Goal: Navigation & Orientation: Find specific page/section

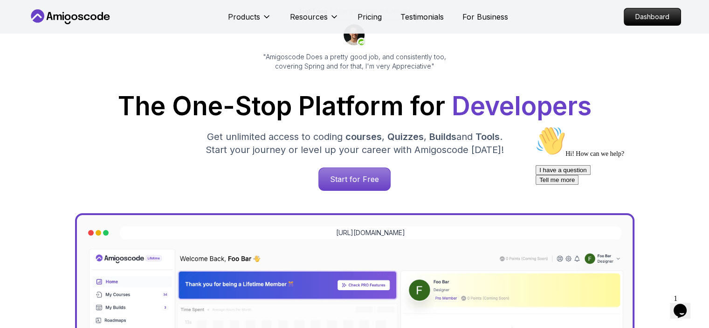
scroll to position [93, 0]
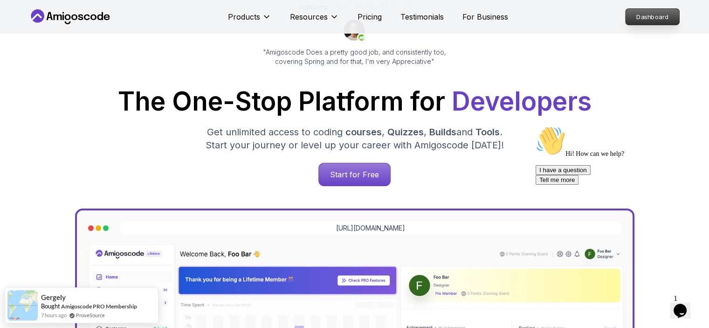
click at [662, 21] on p "Dashboard" at bounding box center [653, 17] width 54 height 16
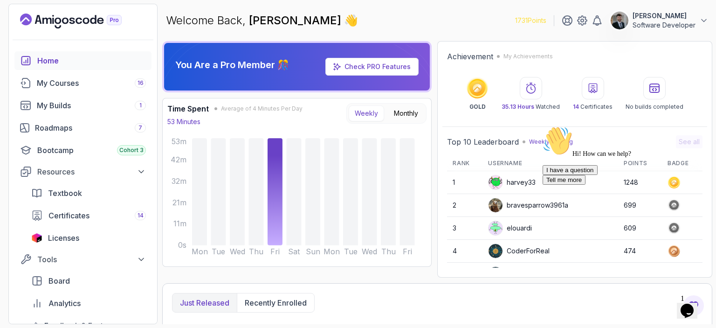
click at [690, 304] on icon "Chat widget" at bounding box center [687, 311] width 13 height 14
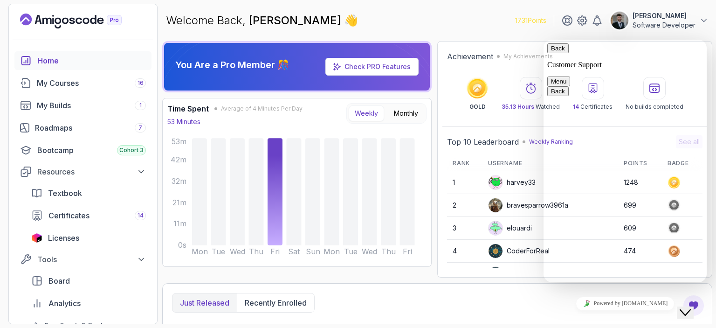
click at [690, 307] on icon "Close Chat This icon closes the chat window." at bounding box center [685, 312] width 11 height 11
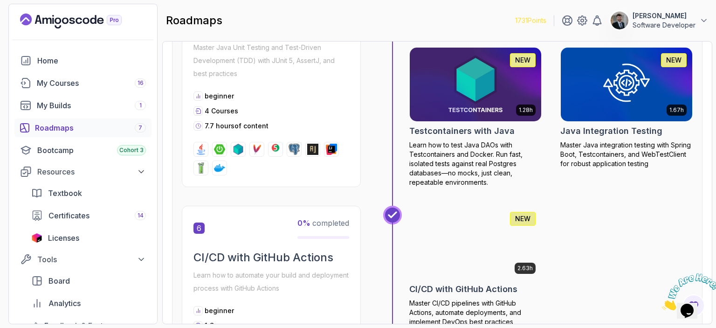
scroll to position [1399, 0]
